Goal: Task Accomplishment & Management: Manage account settings

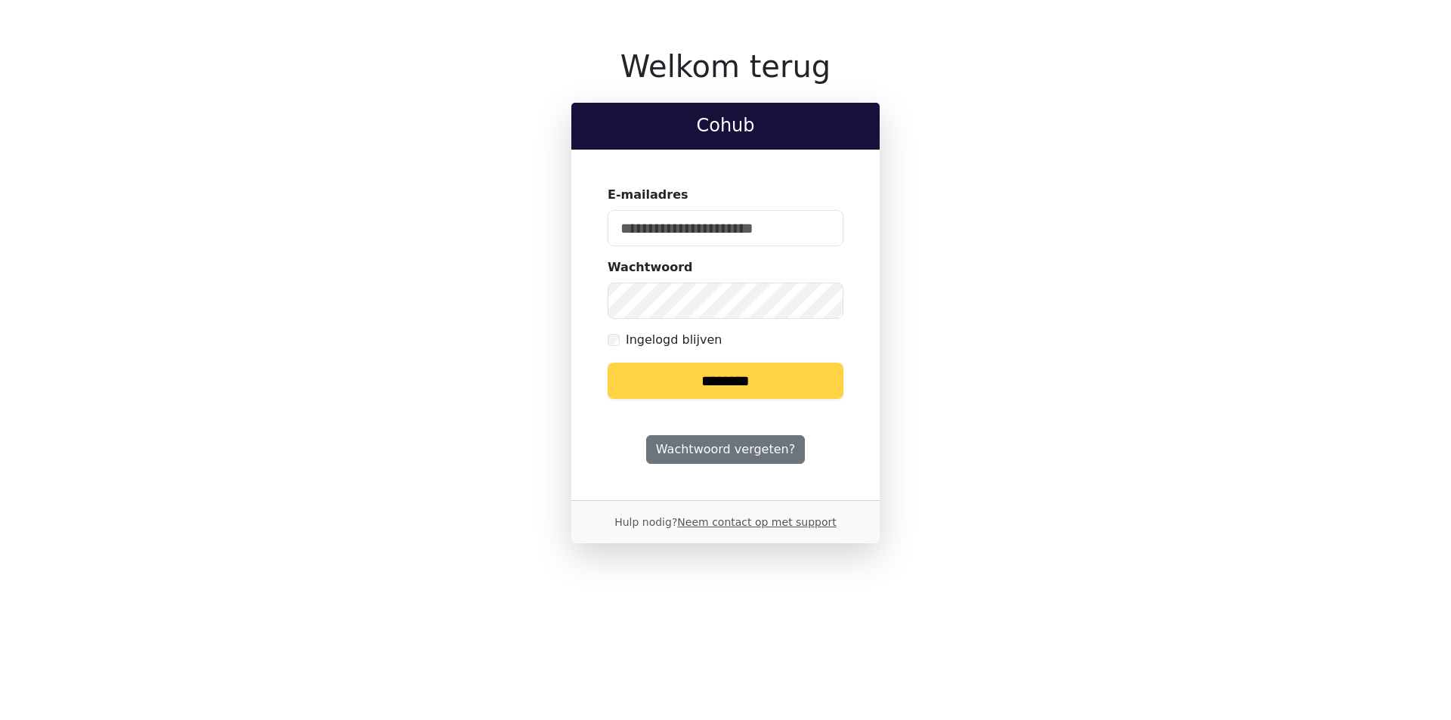
type input "**********"
click at [392, 299] on div "**********" at bounding box center [725, 295] width 979 height 495
click at [607, 363] on input "********" at bounding box center [725, 381] width 236 height 36
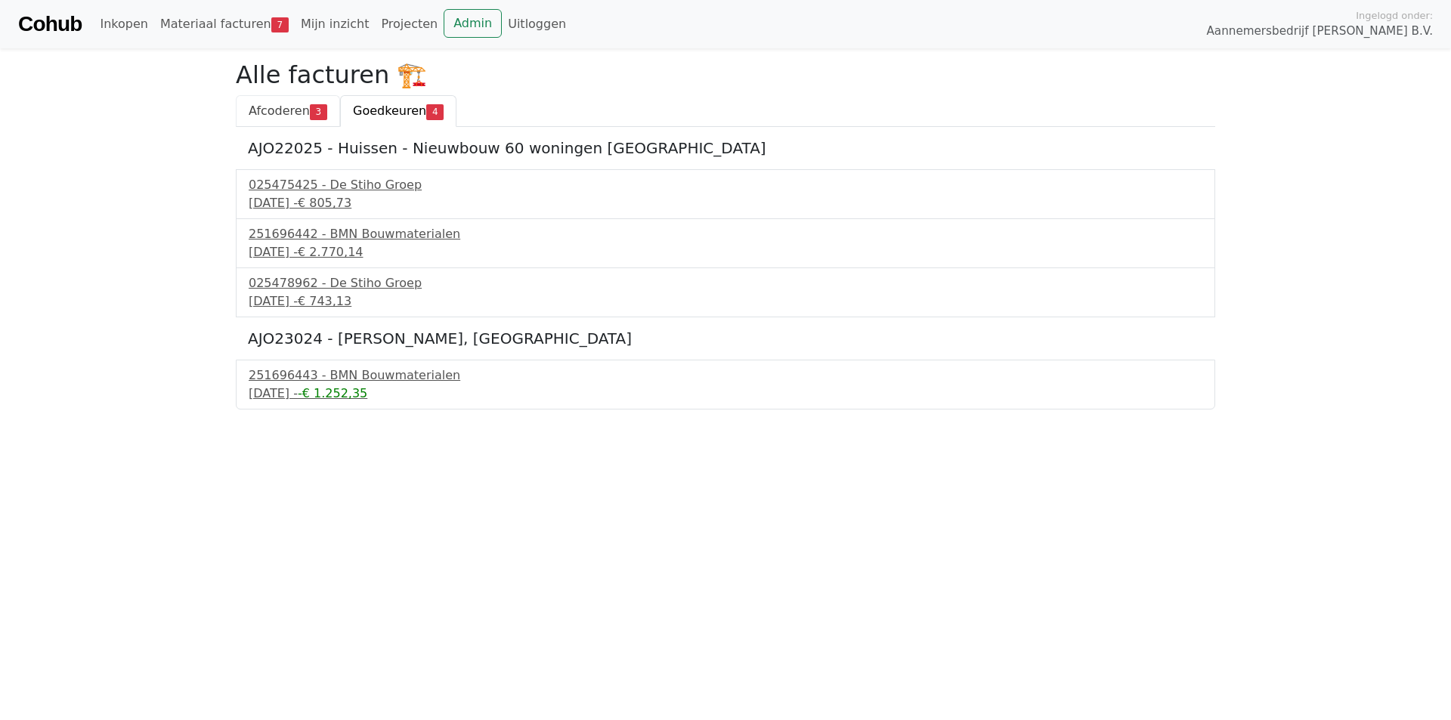
click at [260, 113] on span "Afcoderen" at bounding box center [279, 111] width 61 height 14
